Goal: Information Seeking & Learning: Compare options

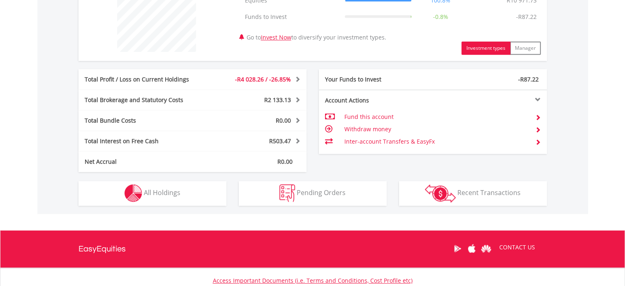
scroll to position [329, 0]
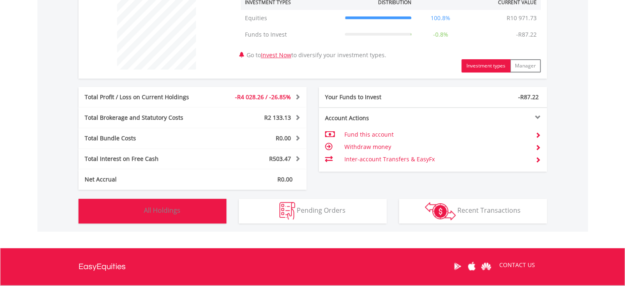
click at [154, 209] on span "All Holdings" at bounding box center [162, 210] width 37 height 9
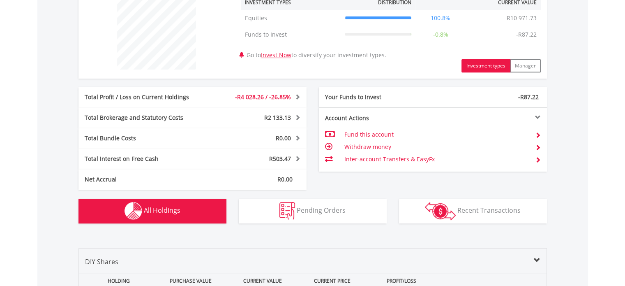
scroll to position [539, 0]
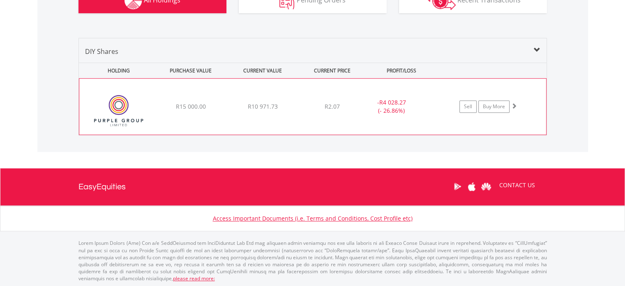
click at [515, 103] on span at bounding box center [514, 106] width 6 height 6
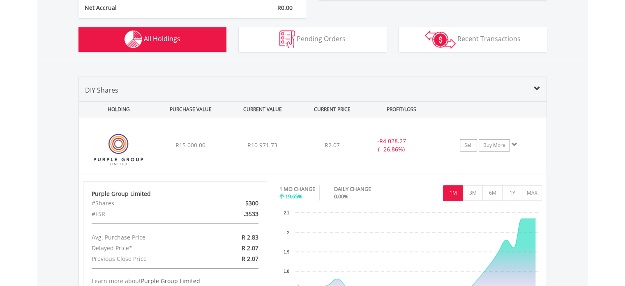
scroll to position [457, 0]
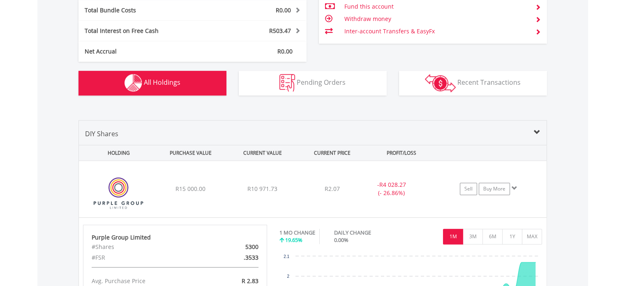
click at [538, 131] on span at bounding box center [537, 132] width 7 height 7
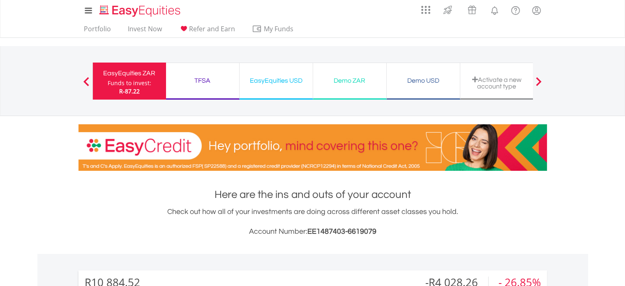
scroll to position [0, 0]
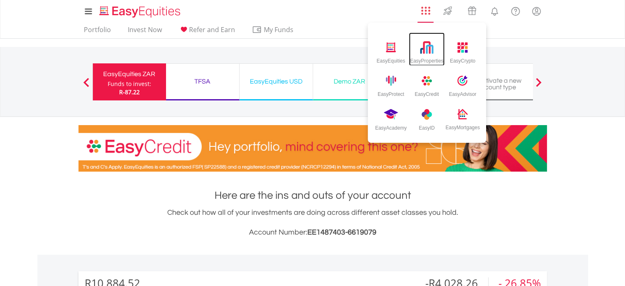
click at [425, 49] on img at bounding box center [427, 48] width 14 height 14
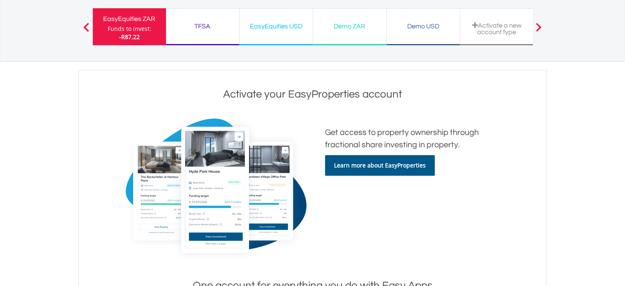
scroll to position [41, 0]
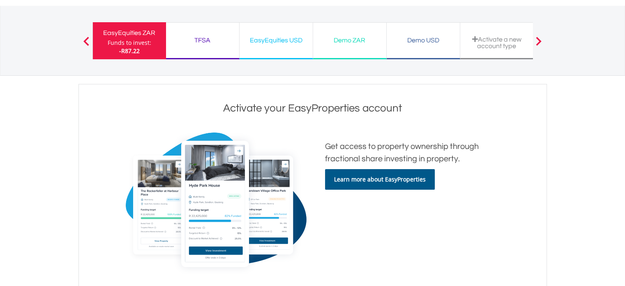
click at [355, 179] on link "Learn more about EasyProperties" at bounding box center [380, 179] width 110 height 21
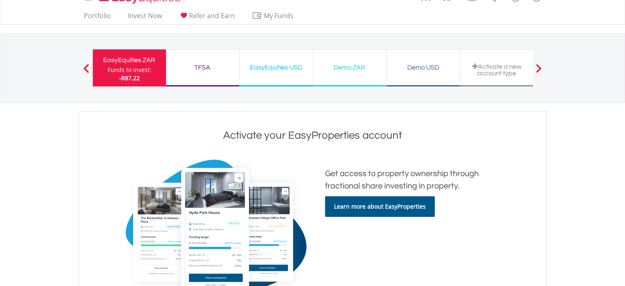
scroll to position [0, 0]
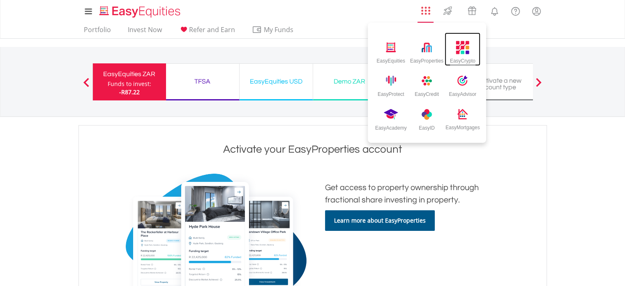
click at [460, 46] on img at bounding box center [463, 48] width 14 height 14
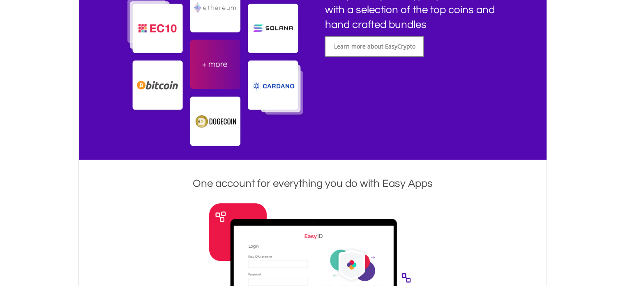
scroll to position [164, 0]
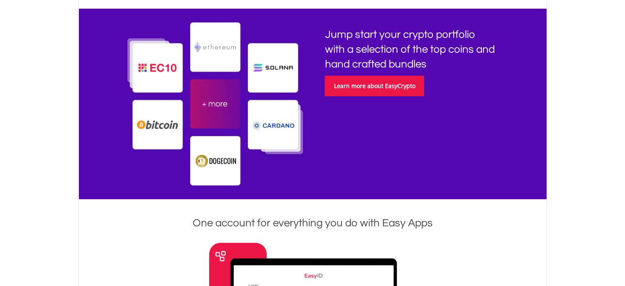
click at [358, 86] on link "Learn more about EasyCrypto" at bounding box center [374, 86] width 99 height 21
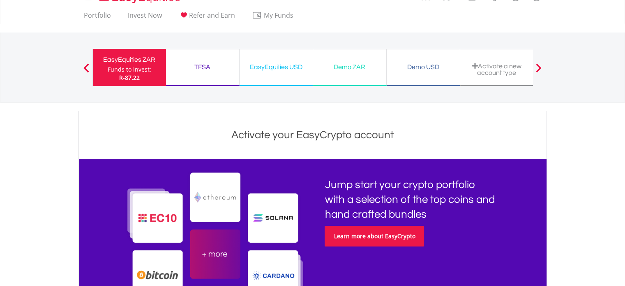
scroll to position [0, 0]
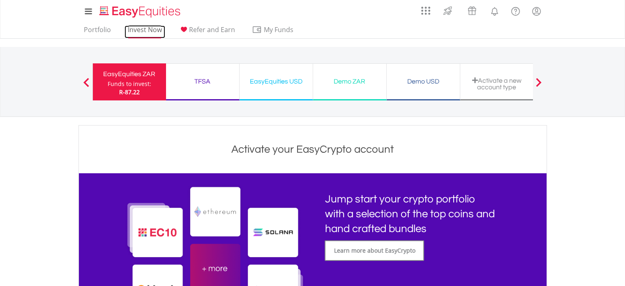
click at [135, 28] on link "Invest Now" at bounding box center [145, 31] width 41 height 13
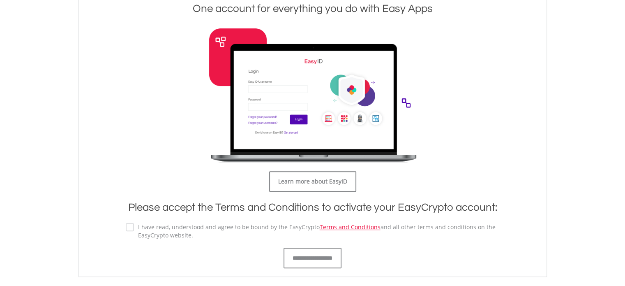
scroll to position [380, 0]
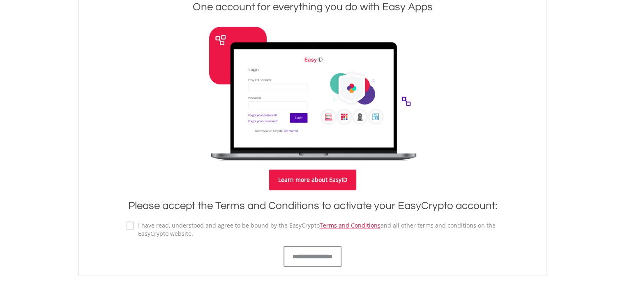
click at [307, 180] on link "Learn more about EasyID" at bounding box center [312, 179] width 87 height 21
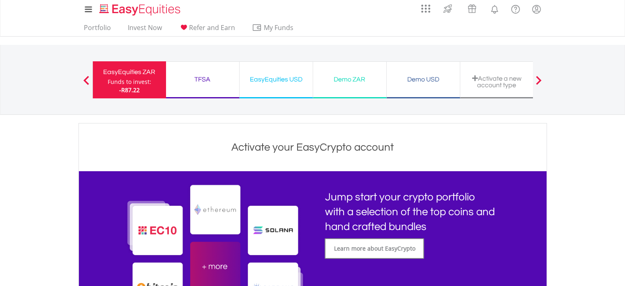
scroll to position [0, 0]
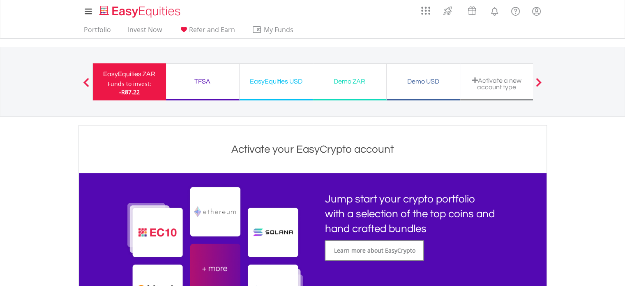
click at [204, 80] on div "TFSA" at bounding box center [202, 82] width 63 height 12
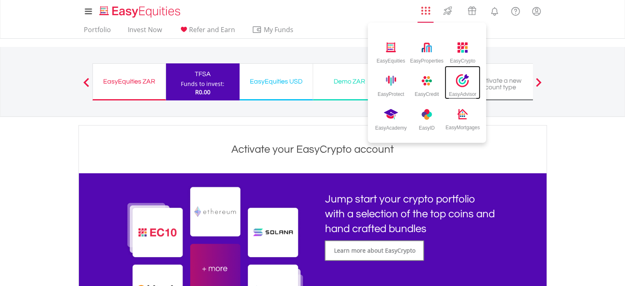
click at [464, 80] on img at bounding box center [463, 81] width 14 height 14
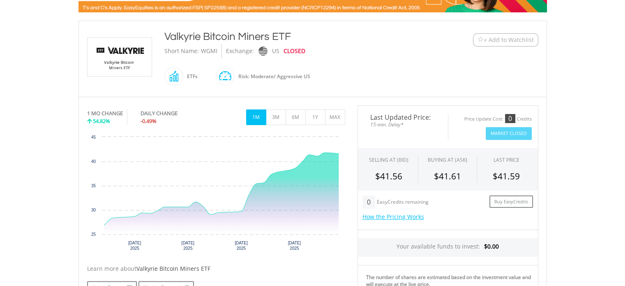
scroll to position [164, 0]
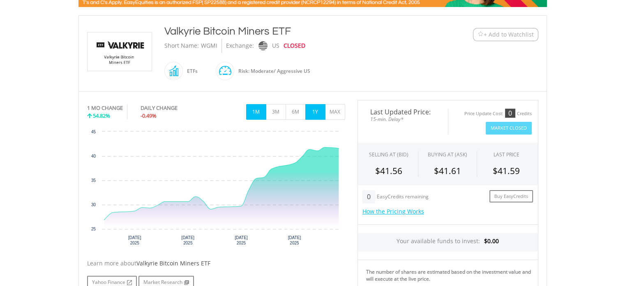
click at [315, 109] on button "1Y" at bounding box center [315, 112] width 20 height 16
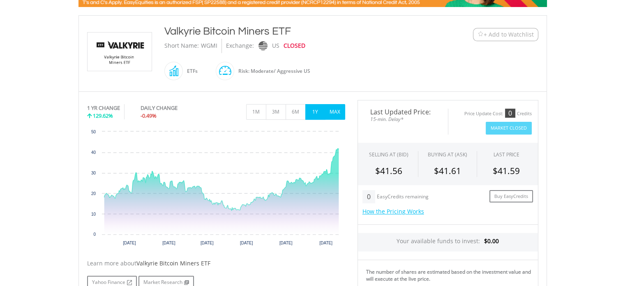
click at [335, 107] on button "MAX" at bounding box center [335, 112] width 20 height 16
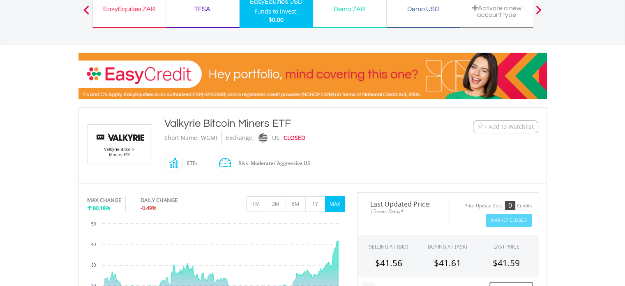
scroll to position [123, 0]
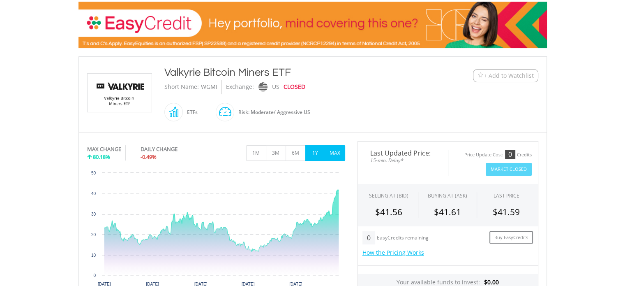
click at [314, 151] on button "1Y" at bounding box center [315, 153] width 20 height 16
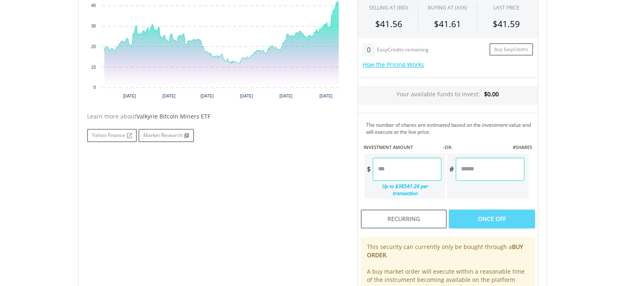
scroll to position [329, 0]
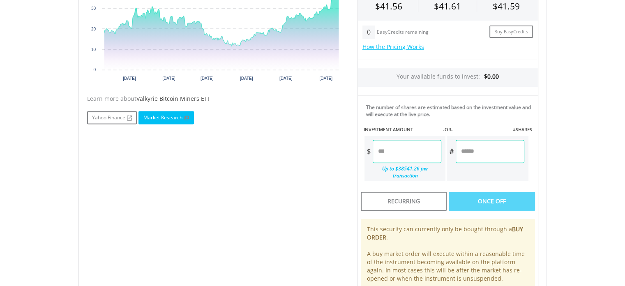
click at [166, 116] on link "Market Research" at bounding box center [166, 117] width 55 height 13
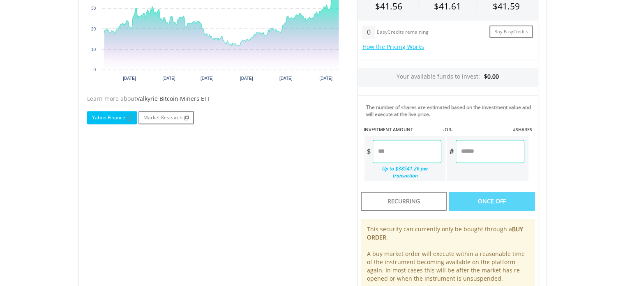
click at [110, 115] on link "Yahoo Finance" at bounding box center [112, 117] width 50 height 13
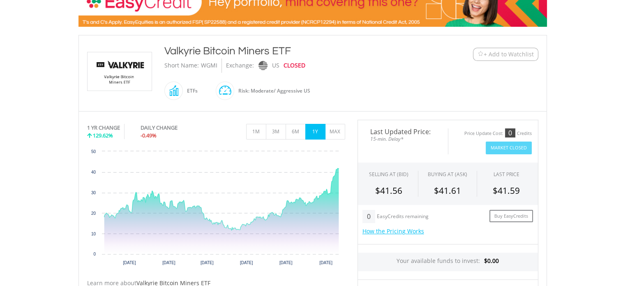
scroll to position [206, 0]
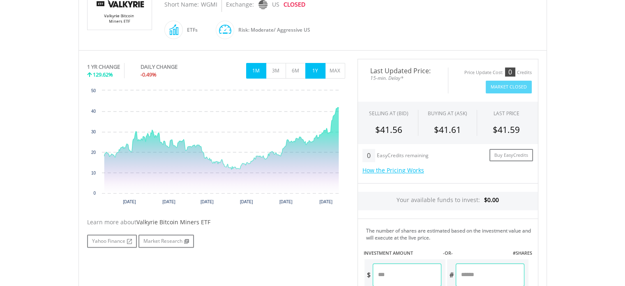
click at [254, 67] on button "1M" at bounding box center [256, 71] width 20 height 16
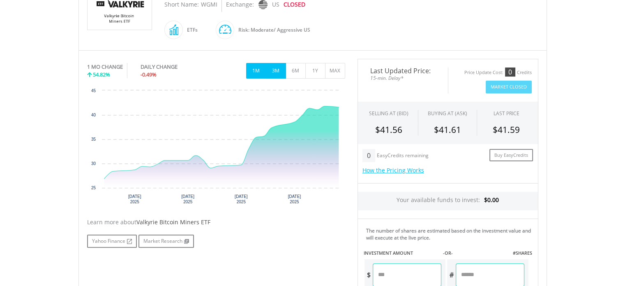
click at [275, 65] on button "3M" at bounding box center [276, 71] width 20 height 16
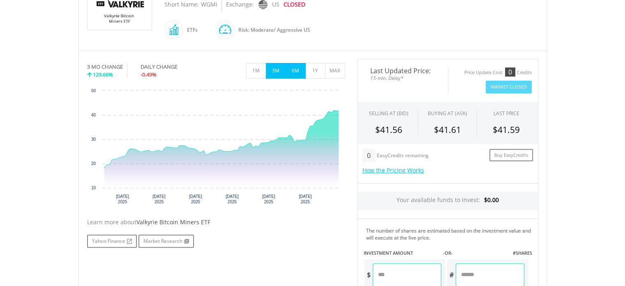
click at [294, 67] on button "6M" at bounding box center [296, 71] width 20 height 16
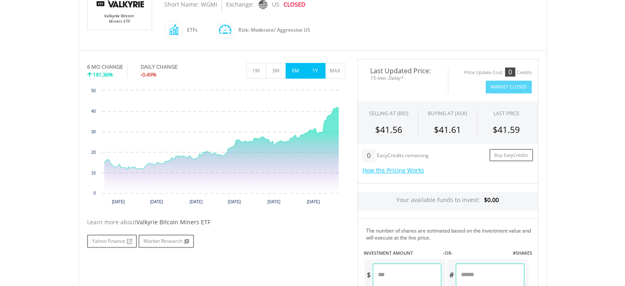
click at [315, 67] on button "1Y" at bounding box center [315, 71] width 20 height 16
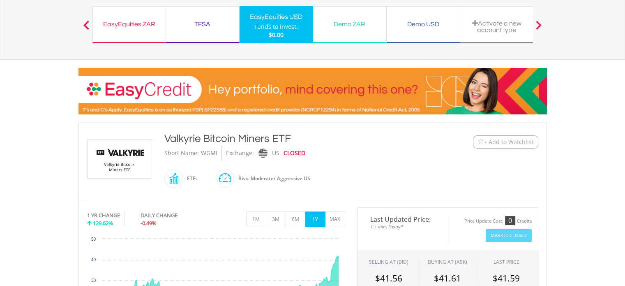
scroll to position [0, 0]
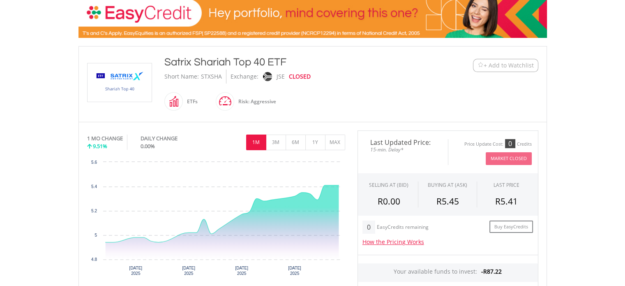
scroll to position [206, 0]
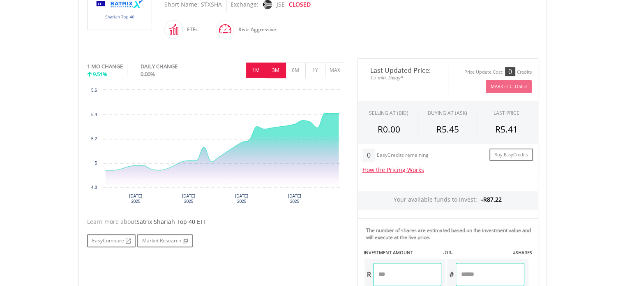
click at [275, 69] on button "3M" at bounding box center [276, 70] width 20 height 16
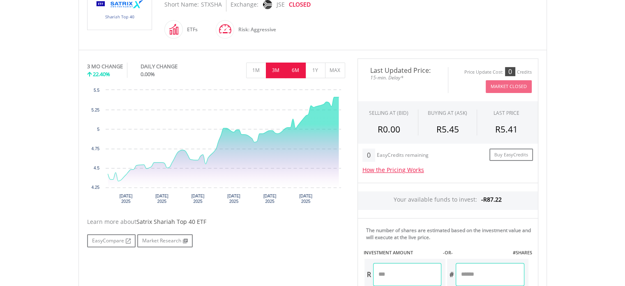
click at [293, 67] on button "6M" at bounding box center [296, 70] width 20 height 16
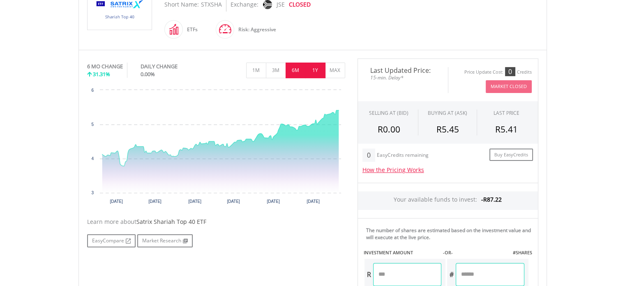
click at [316, 67] on button "1Y" at bounding box center [315, 70] width 20 height 16
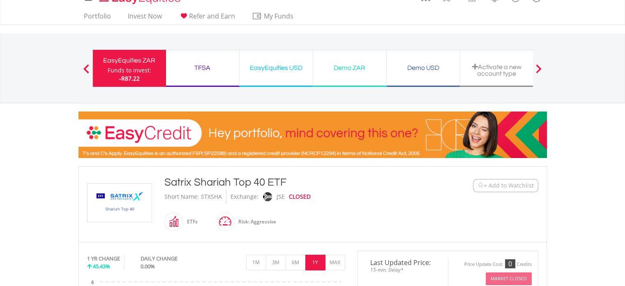
scroll to position [0, 0]
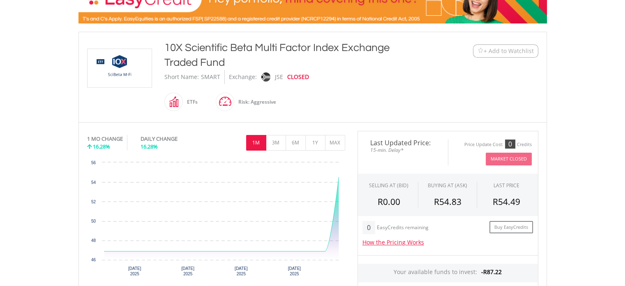
scroll to position [164, 0]
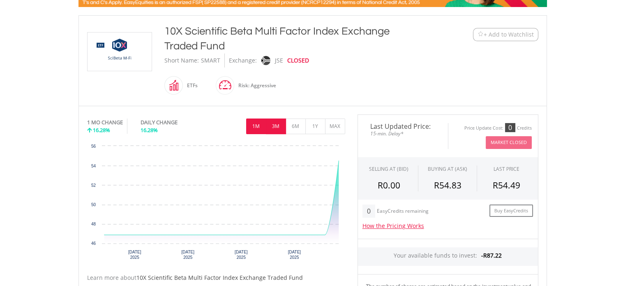
click at [272, 123] on button "3M" at bounding box center [276, 126] width 20 height 16
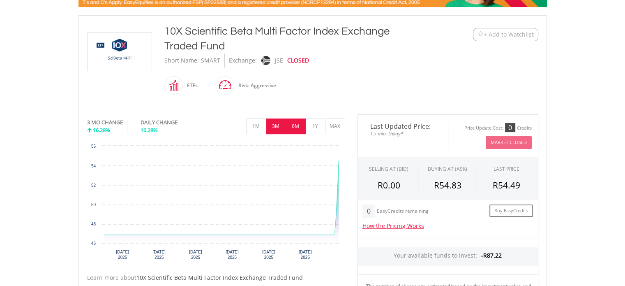
click at [293, 125] on button "6M" at bounding box center [296, 126] width 20 height 16
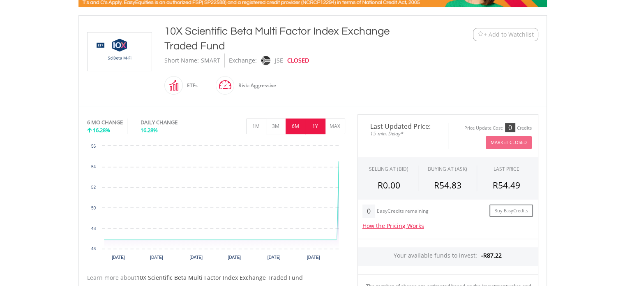
click at [315, 124] on button "1Y" at bounding box center [315, 126] width 20 height 16
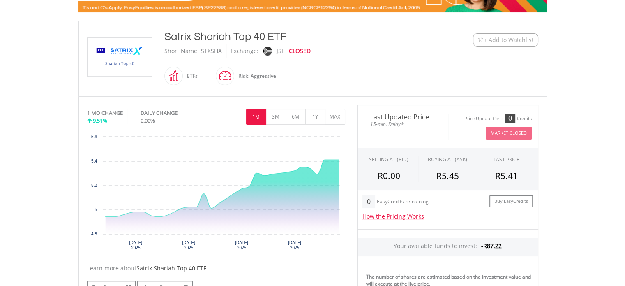
scroll to position [164, 0]
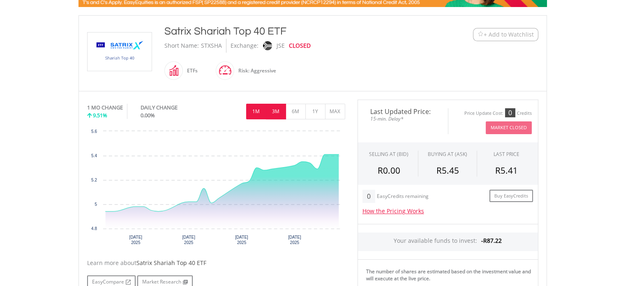
click at [273, 110] on button "3M" at bounding box center [276, 112] width 20 height 16
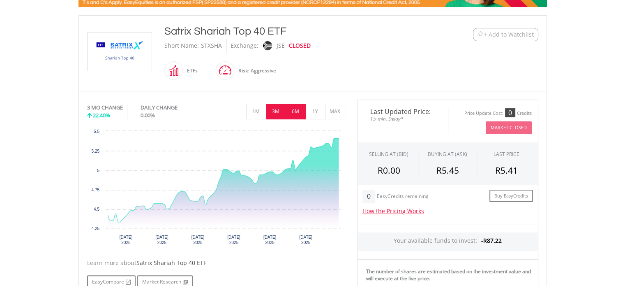
click at [293, 109] on button "6M" at bounding box center [296, 112] width 20 height 16
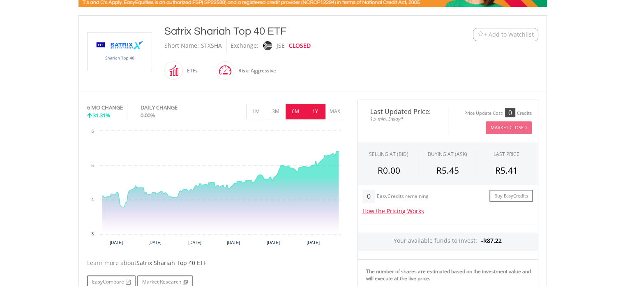
click at [312, 108] on button "1Y" at bounding box center [315, 112] width 20 height 16
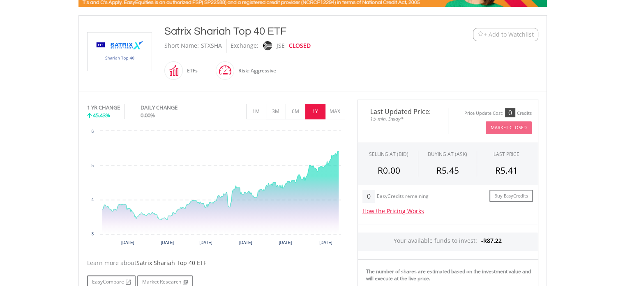
scroll to position [206, 0]
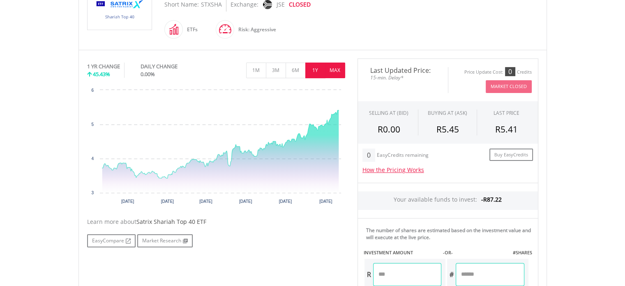
click at [335, 69] on button "MAX" at bounding box center [335, 70] width 20 height 16
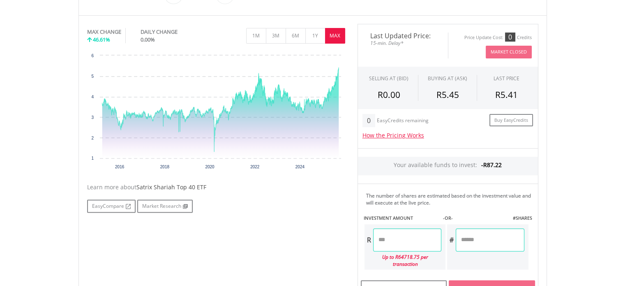
scroll to position [240, 0]
click at [314, 35] on button "1Y" at bounding box center [315, 36] width 20 height 16
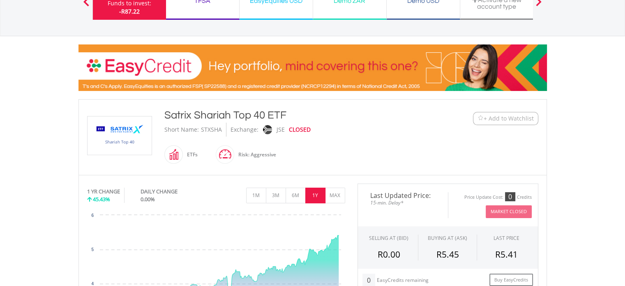
scroll to position [76, 0]
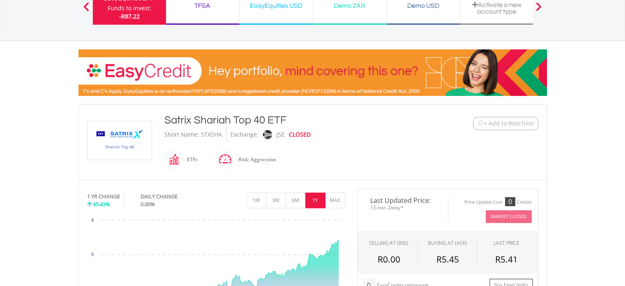
click at [199, 132] on div "STXSHA" at bounding box center [212, 134] width 27 height 14
drag, startPoint x: 199, startPoint y: 132, endPoint x: 201, endPoint y: 136, distance: 4.2
click at [203, 133] on div "STXSHA" at bounding box center [212, 134] width 27 height 14
copy div "STXSHA"
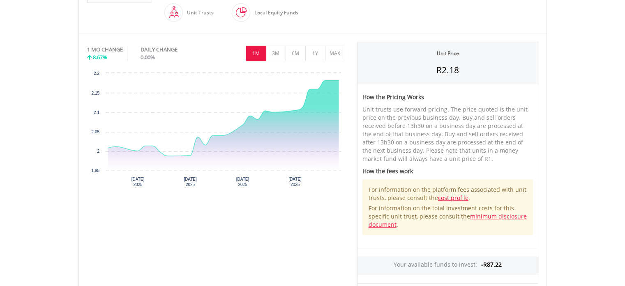
scroll to position [247, 0]
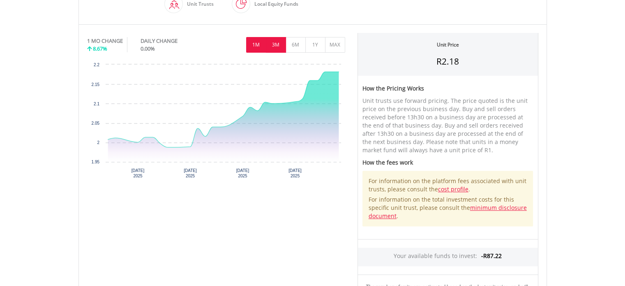
click at [275, 42] on button "3M" at bounding box center [276, 45] width 20 height 16
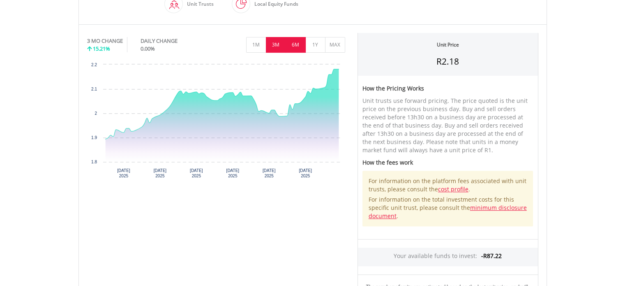
click at [296, 39] on button "6M" at bounding box center [296, 45] width 20 height 16
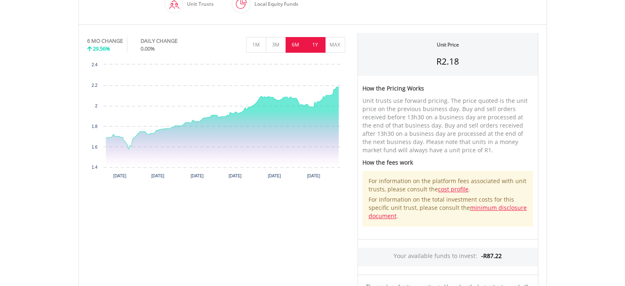
click at [317, 41] on button "1Y" at bounding box center [315, 45] width 20 height 16
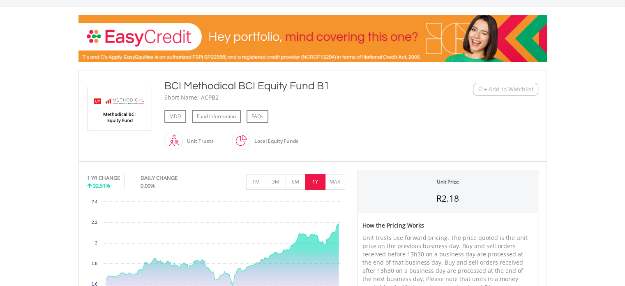
scroll to position [41, 0]
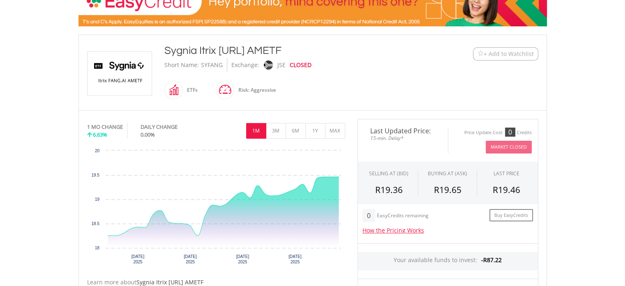
scroll to position [164, 0]
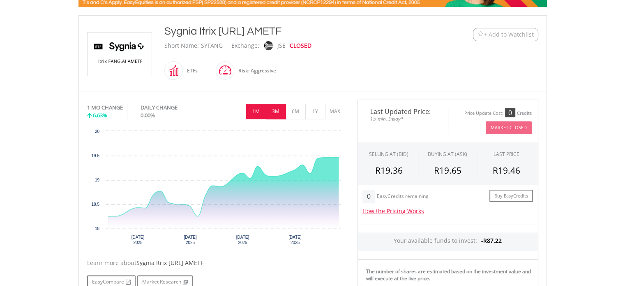
click at [277, 110] on button "3M" at bounding box center [276, 112] width 20 height 16
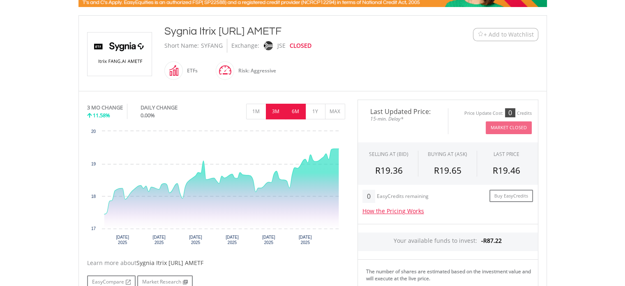
click at [295, 111] on button "6M" at bounding box center [296, 112] width 20 height 16
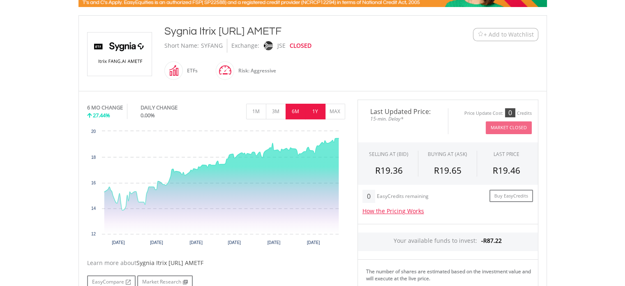
click at [315, 109] on button "1Y" at bounding box center [315, 112] width 20 height 16
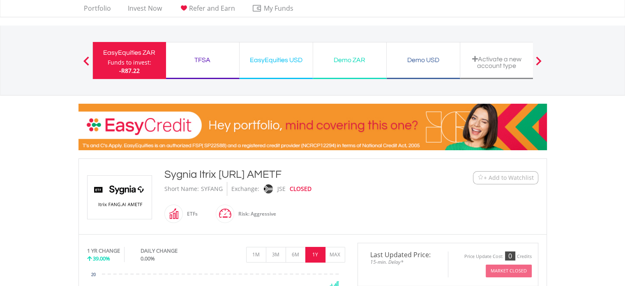
scroll to position [0, 0]
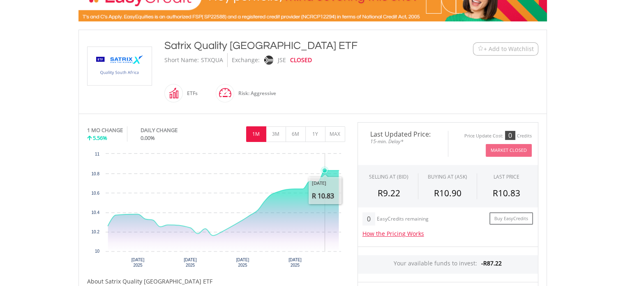
scroll to position [164, 0]
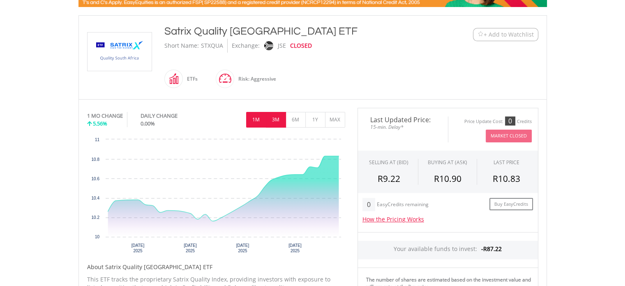
click at [275, 117] on button "3M" at bounding box center [276, 120] width 20 height 16
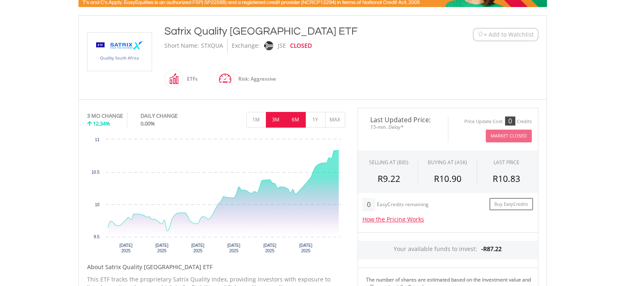
click at [296, 115] on button "6M" at bounding box center [296, 120] width 20 height 16
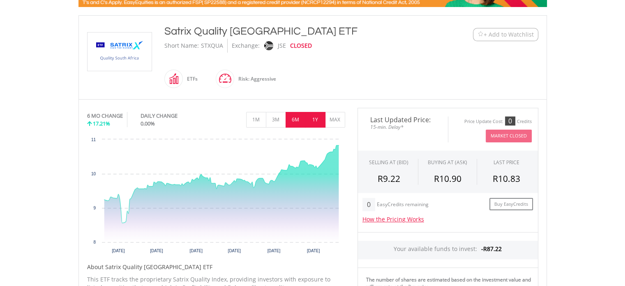
click at [314, 116] on button "1Y" at bounding box center [315, 120] width 20 height 16
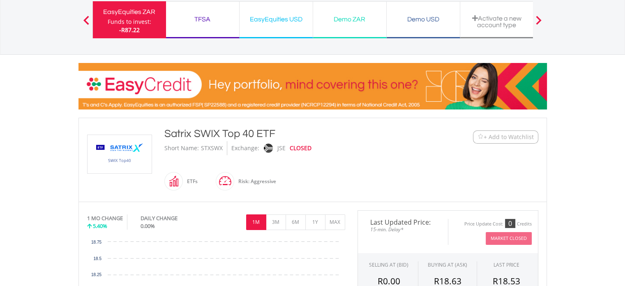
scroll to position [164, 0]
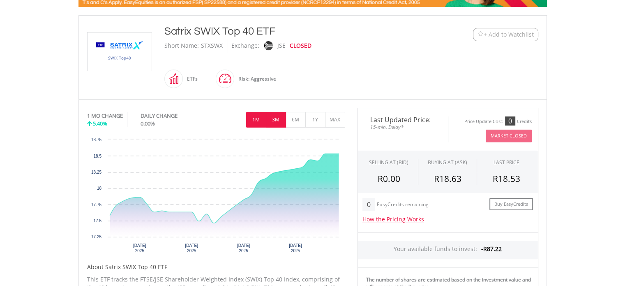
click at [277, 120] on button "3M" at bounding box center [276, 120] width 20 height 16
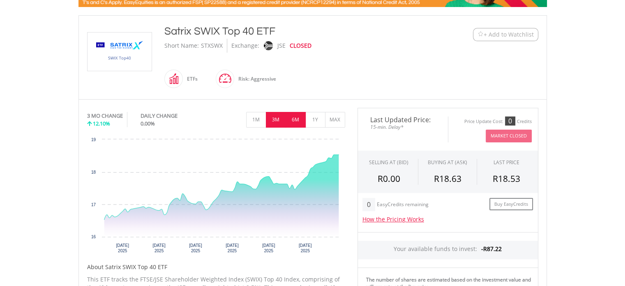
click at [291, 118] on button "6M" at bounding box center [296, 120] width 20 height 16
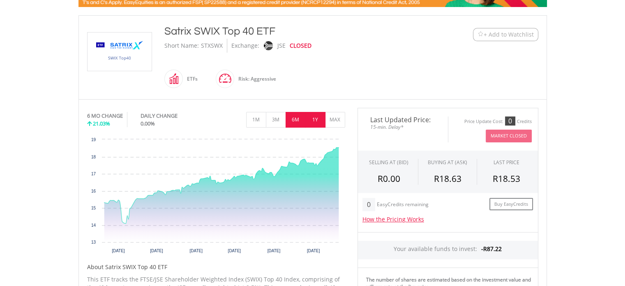
click at [314, 118] on button "1Y" at bounding box center [315, 120] width 20 height 16
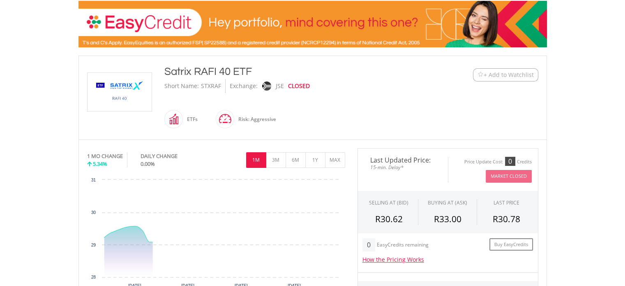
scroll to position [164, 0]
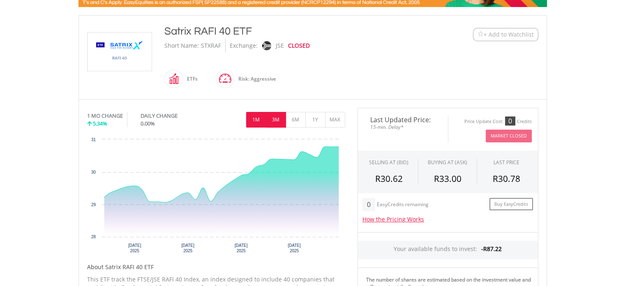
click at [276, 117] on button "3M" at bounding box center [276, 120] width 20 height 16
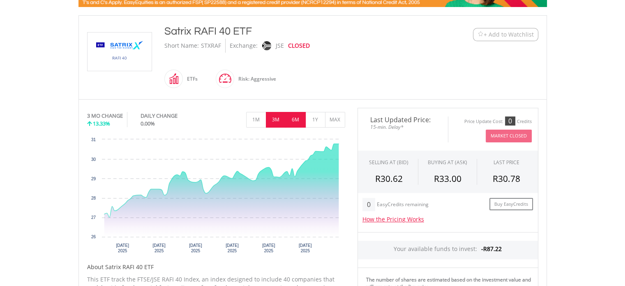
click at [296, 118] on button "6M" at bounding box center [296, 120] width 20 height 16
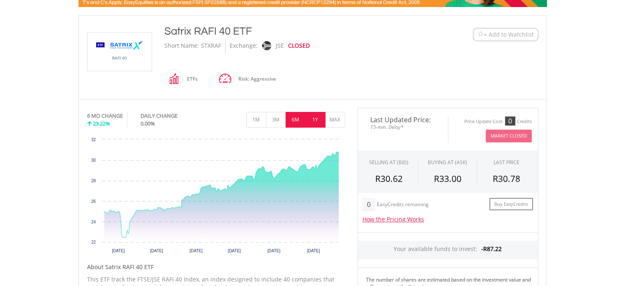
click at [317, 119] on button "1Y" at bounding box center [315, 120] width 20 height 16
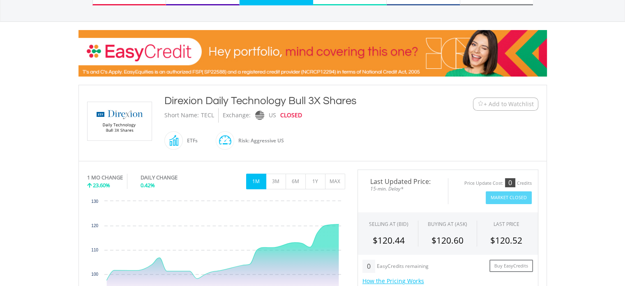
scroll to position [123, 0]
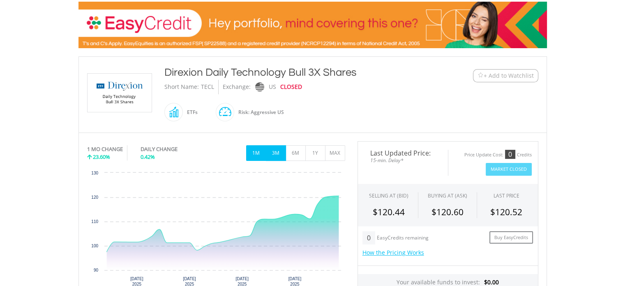
click at [275, 151] on button "3M" at bounding box center [276, 153] width 20 height 16
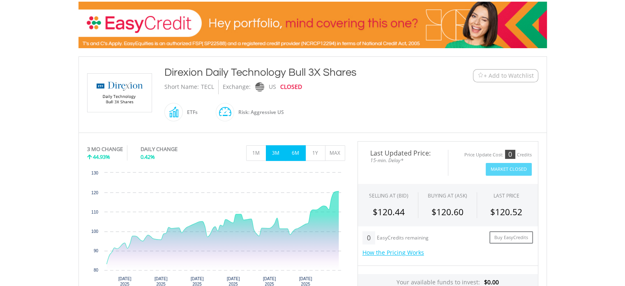
click at [294, 150] on button "6M" at bounding box center [296, 153] width 20 height 16
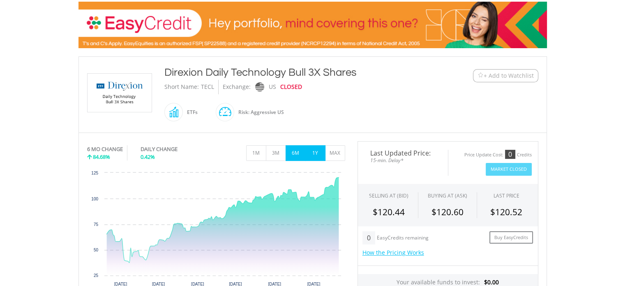
click at [316, 150] on button "1Y" at bounding box center [315, 153] width 20 height 16
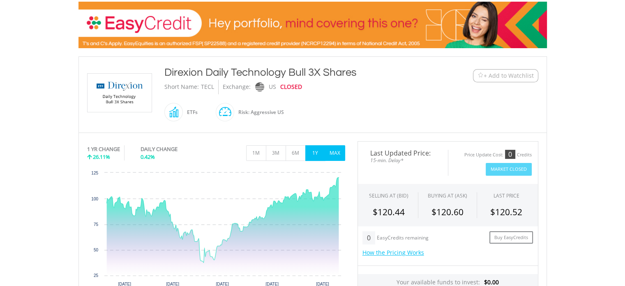
click at [332, 150] on button "MAX" at bounding box center [335, 153] width 20 height 16
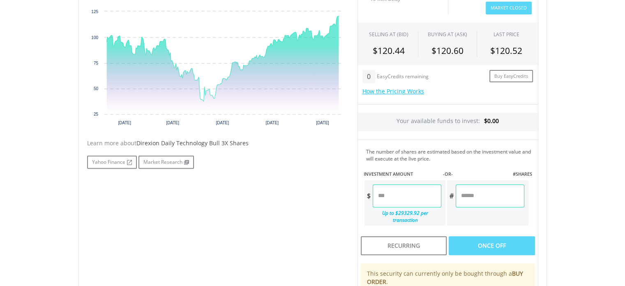
scroll to position [288, 0]
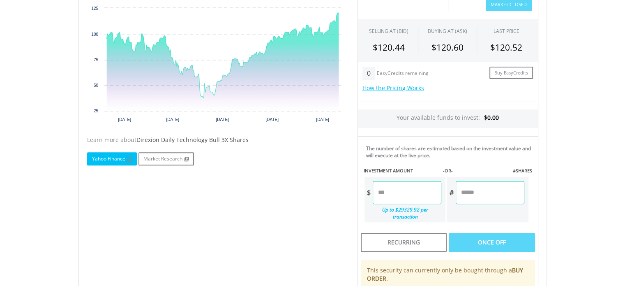
click at [113, 156] on link "Yahoo Finance" at bounding box center [112, 158] width 50 height 13
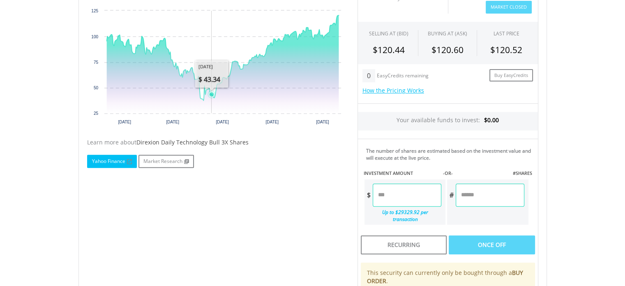
scroll to position [123, 0]
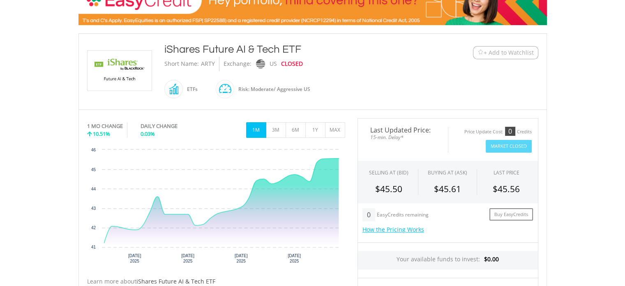
scroll to position [164, 0]
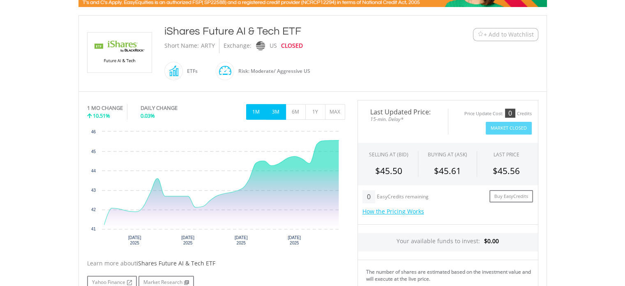
click at [274, 110] on button "3M" at bounding box center [276, 112] width 20 height 16
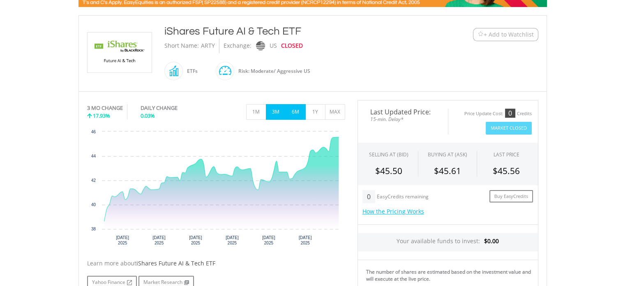
click at [294, 110] on button "6M" at bounding box center [296, 112] width 20 height 16
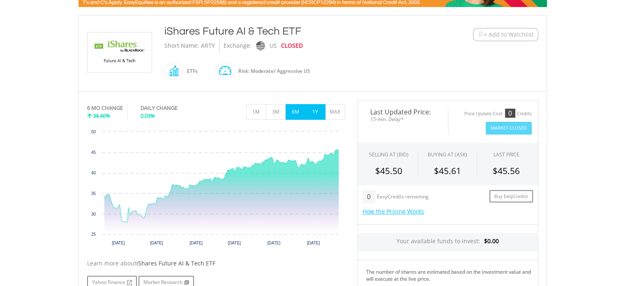
click at [316, 109] on button "1Y" at bounding box center [315, 112] width 20 height 16
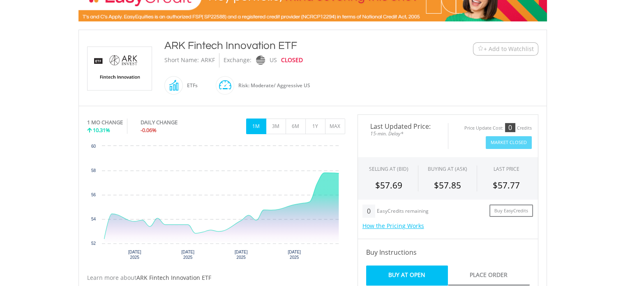
scroll to position [164, 0]
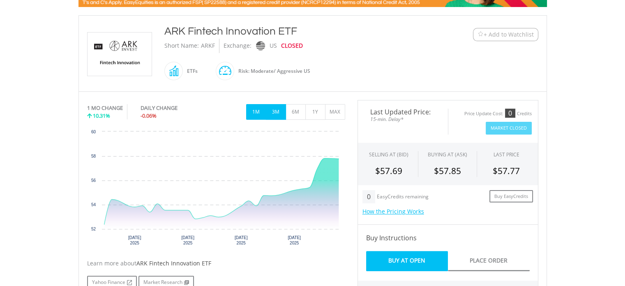
click at [274, 110] on button "3M" at bounding box center [276, 112] width 20 height 16
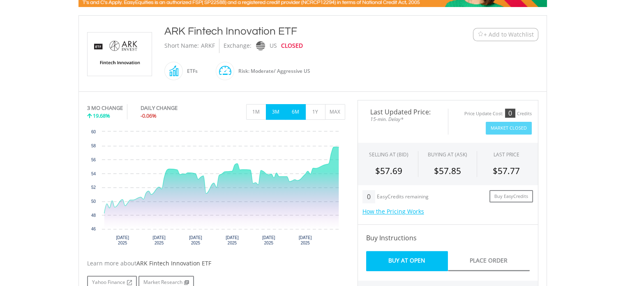
click at [294, 111] on button "6M" at bounding box center [296, 112] width 20 height 16
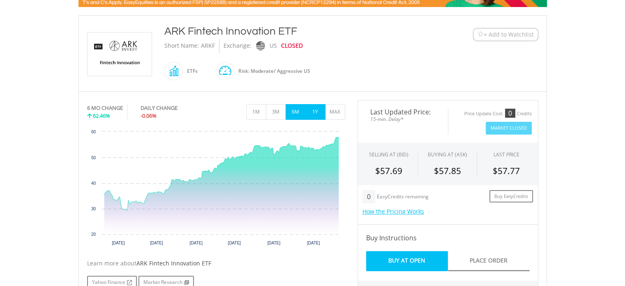
click at [314, 110] on button "1Y" at bounding box center [315, 112] width 20 height 16
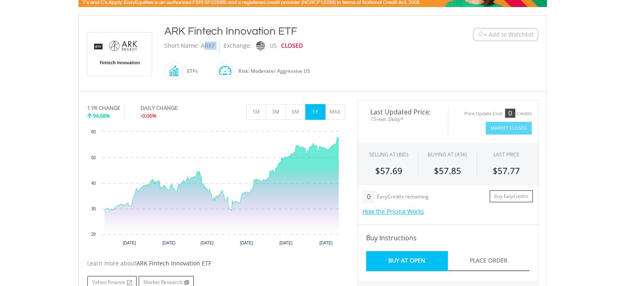
drag, startPoint x: 201, startPoint y: 44, endPoint x: 217, endPoint y: 46, distance: 16.5
click at [217, 46] on div "Short Name: ARKF Exchange: US CLOSED" at bounding box center [293, 46] width 258 height 14
copy div "ARKF"
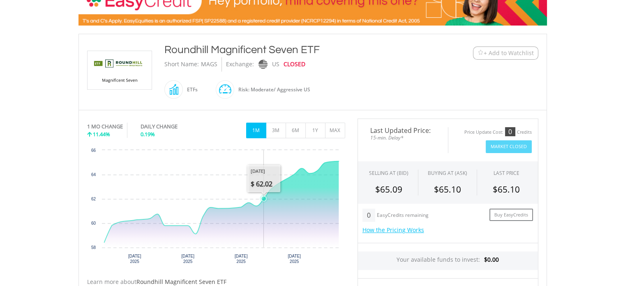
scroll to position [164, 0]
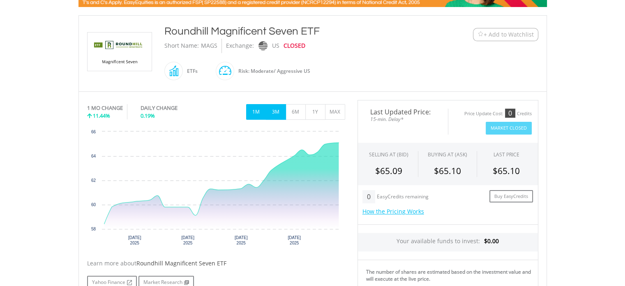
click at [275, 109] on button "3M" at bounding box center [276, 112] width 20 height 16
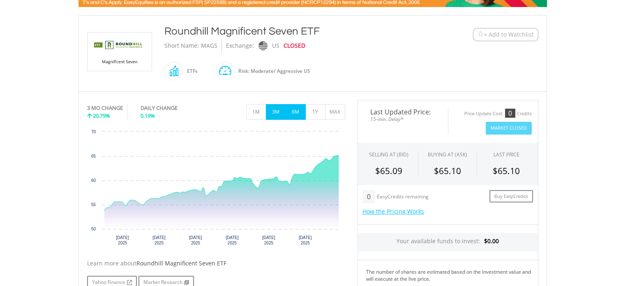
click at [296, 108] on button "6M" at bounding box center [296, 112] width 20 height 16
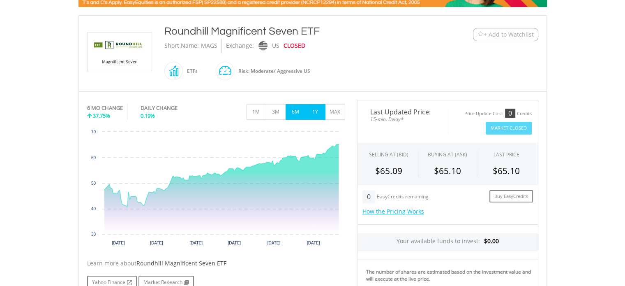
click at [312, 110] on button "1Y" at bounding box center [315, 112] width 20 height 16
